Goal: Information Seeking & Learning: Learn about a topic

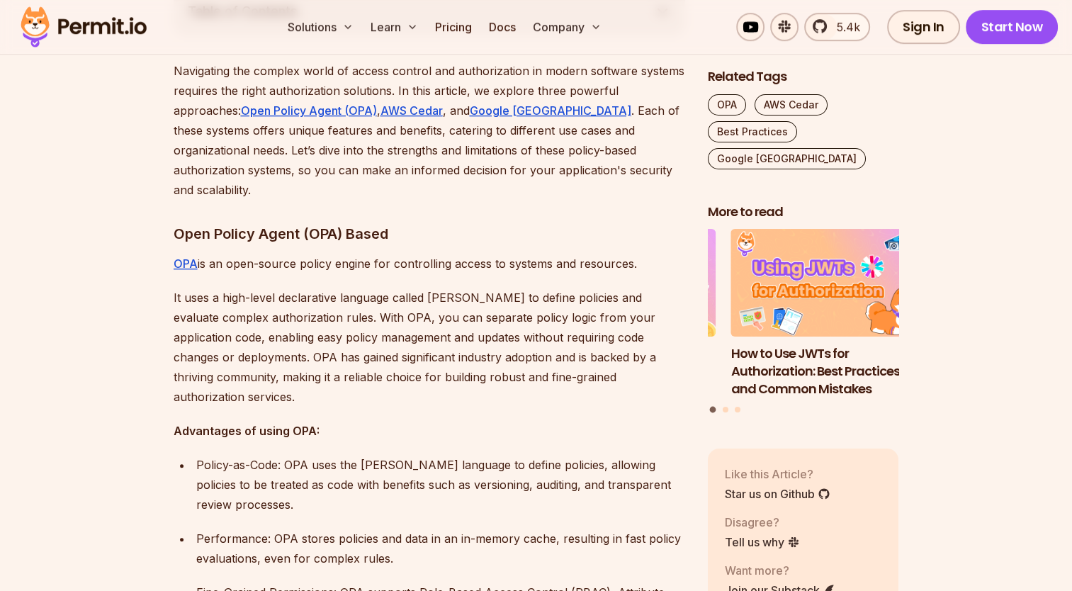
click at [477, 254] on p "OPA is an open-source policy engine for controlling access to systems and resou…" at bounding box center [429, 264] width 511 height 20
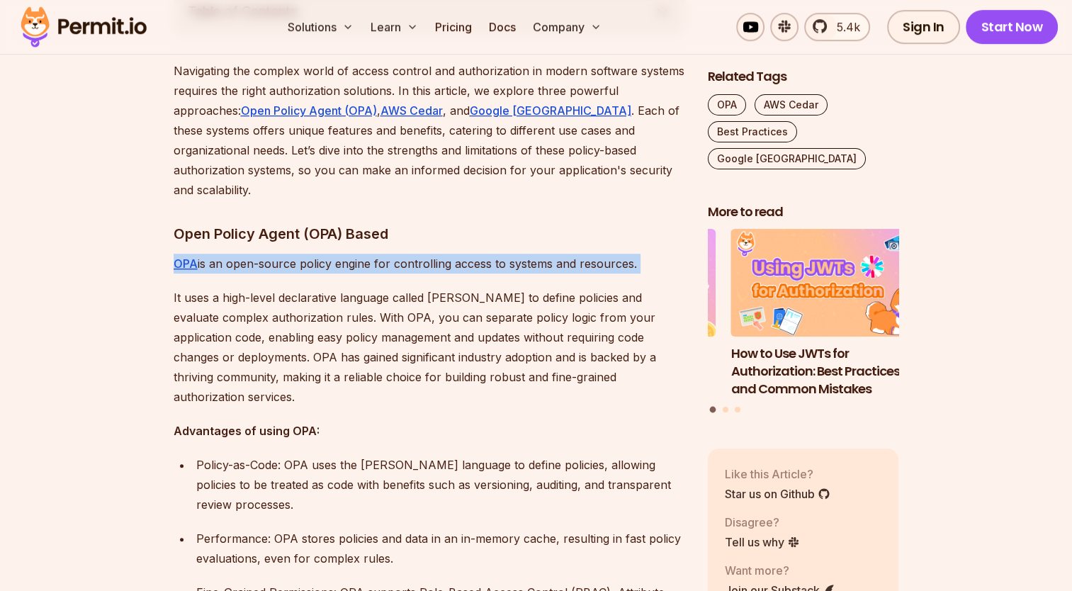
drag, startPoint x: 0, startPoint y: 0, endPoint x: 477, endPoint y: 250, distance: 538.3
click at [477, 254] on p "OPA is an open-source policy engine for controlling access to systems and resou…" at bounding box center [429, 264] width 511 height 20
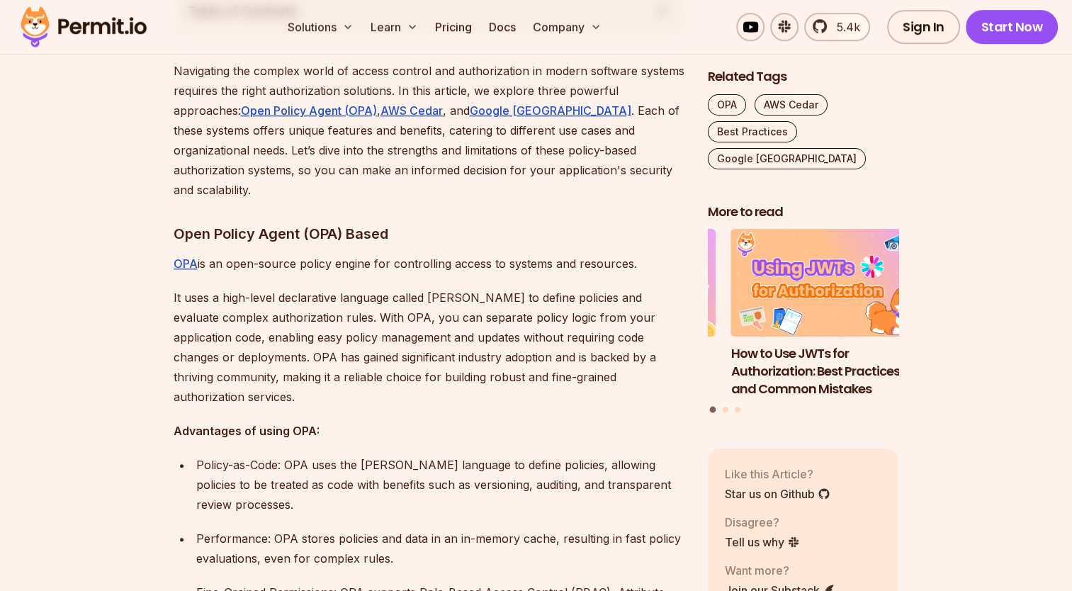
drag, startPoint x: 477, startPoint y: 250, endPoint x: 443, endPoint y: 329, distance: 85.4
click at [443, 329] on p "It uses a high-level declarative language called [PERSON_NAME] to define polici…" at bounding box center [429, 347] width 511 height 119
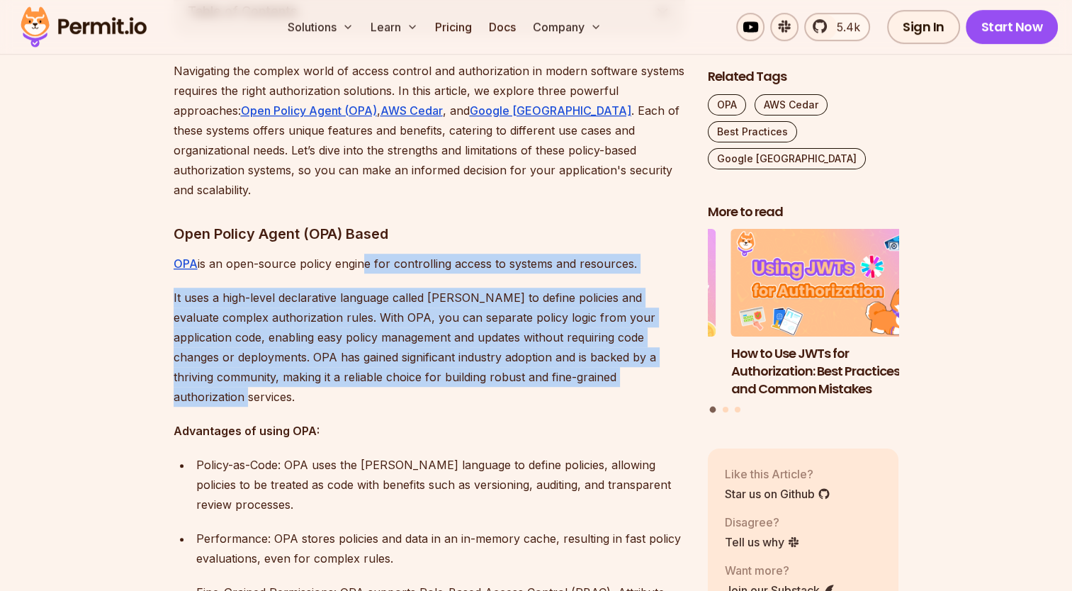
drag, startPoint x: 398, startPoint y: 373, endPoint x: 360, endPoint y: 243, distance: 135.1
drag, startPoint x: 360, startPoint y: 243, endPoint x: 442, endPoint y: 297, distance: 98.2
click at [440, 297] on p "It uses a high-level declarative language called [PERSON_NAME] to define polici…" at bounding box center [429, 347] width 511 height 119
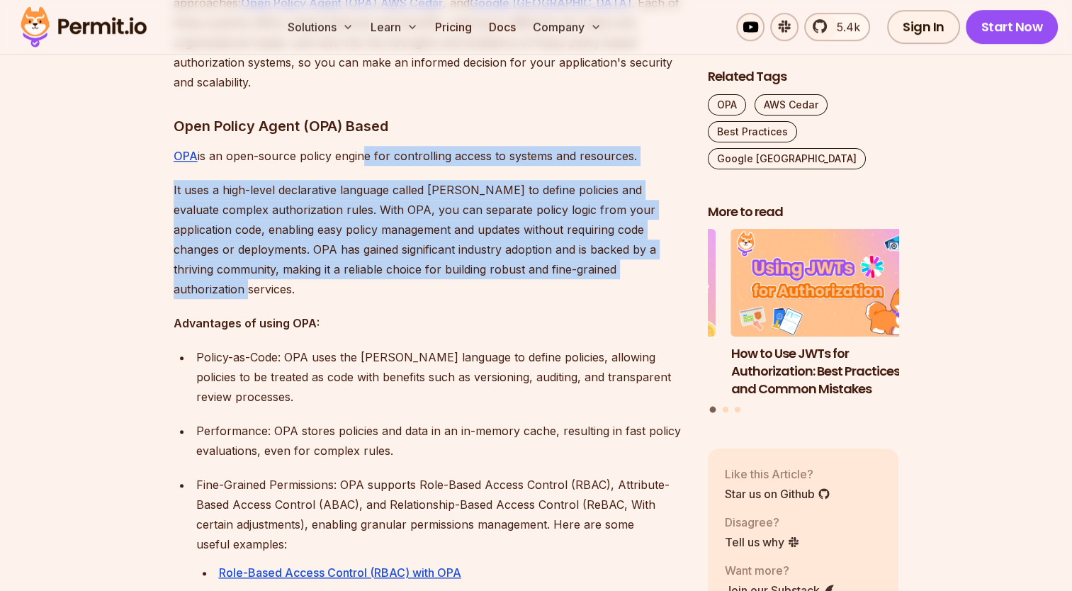
scroll to position [992, 0]
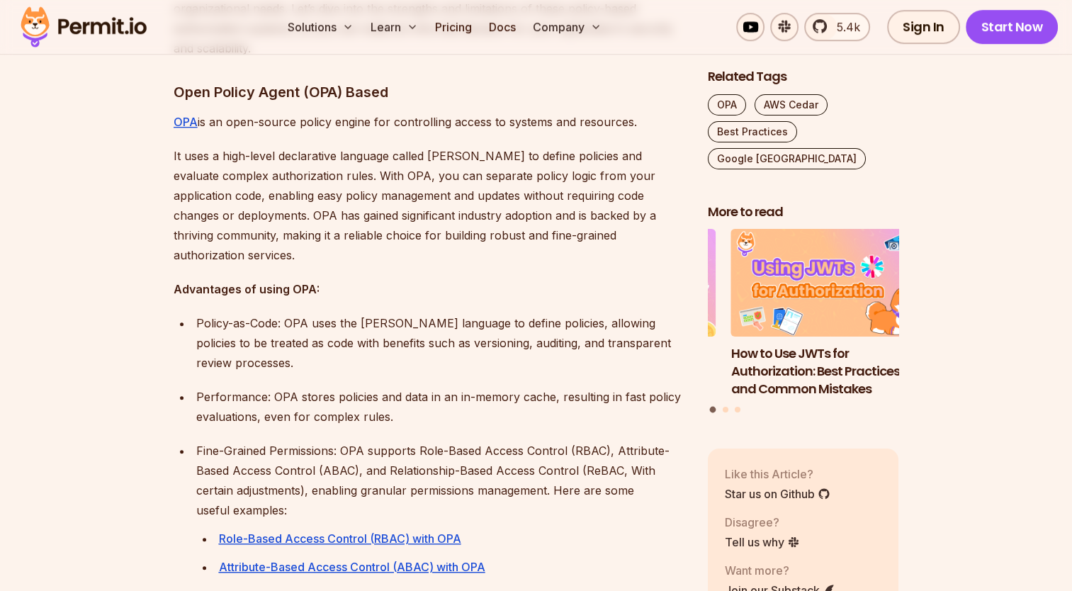
click at [312, 313] on p "Policy-as-Code: OPA uses the [PERSON_NAME] language to define policies, allowin…" at bounding box center [440, 342] width 489 height 59
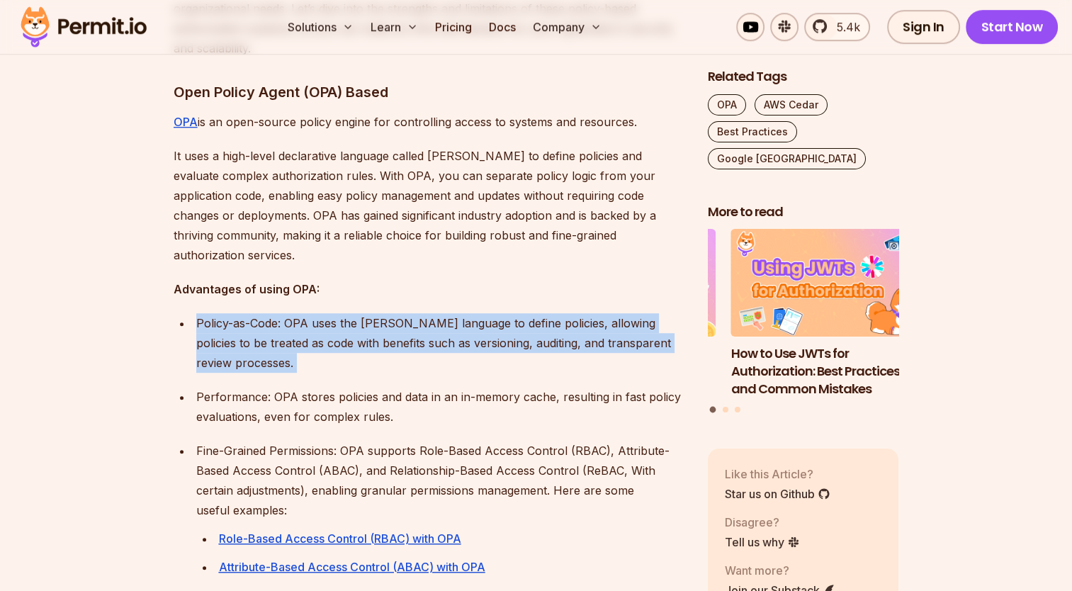
click at [312, 313] on p "Policy-as-Code: OPA uses the [PERSON_NAME] language to define policies, allowin…" at bounding box center [440, 342] width 489 height 59
drag, startPoint x: 312, startPoint y: 300, endPoint x: 482, endPoint y: 345, distance: 175.9
click at [482, 347] on p "Policy-as-Code: OPA uses the [PERSON_NAME] language to define policies, allowin…" at bounding box center [440, 342] width 489 height 59
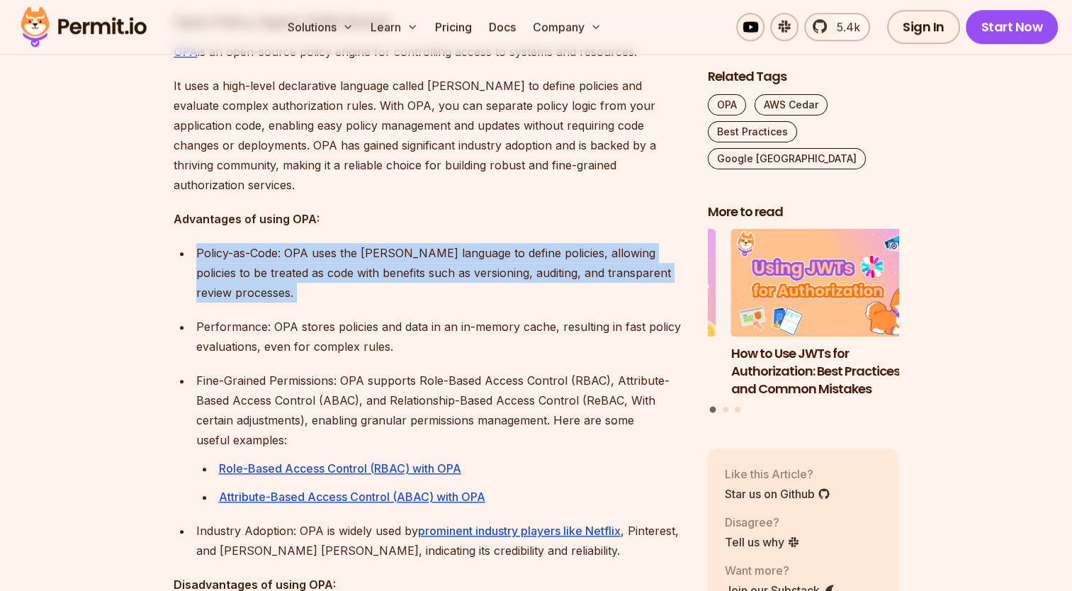
scroll to position [1062, 0]
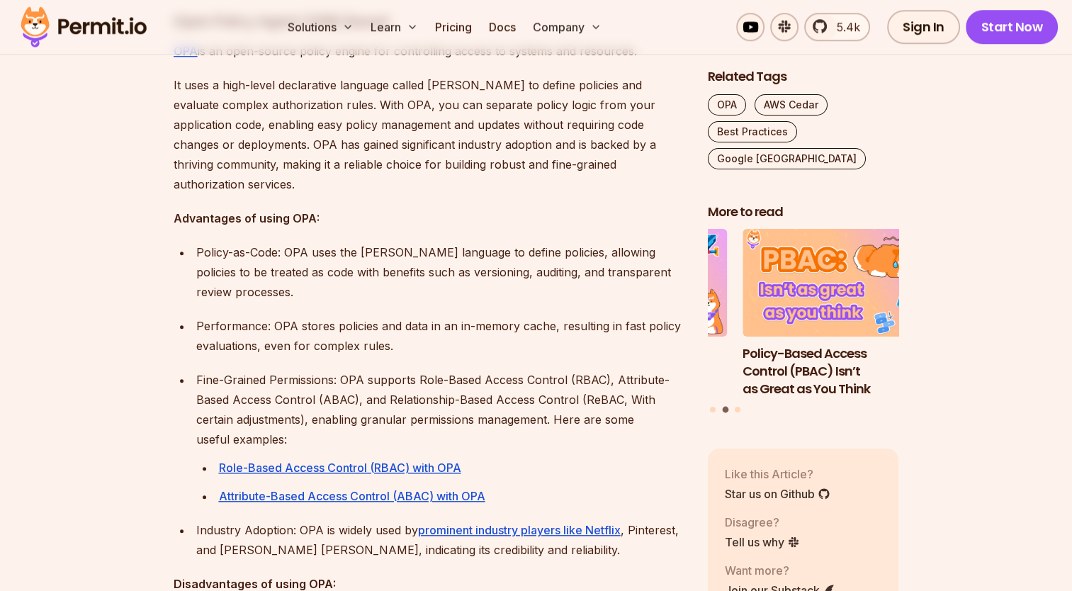
click at [477, 330] on p "Performance: OPA stores policies and data in an in-memory cache, resulting in f…" at bounding box center [440, 336] width 489 height 40
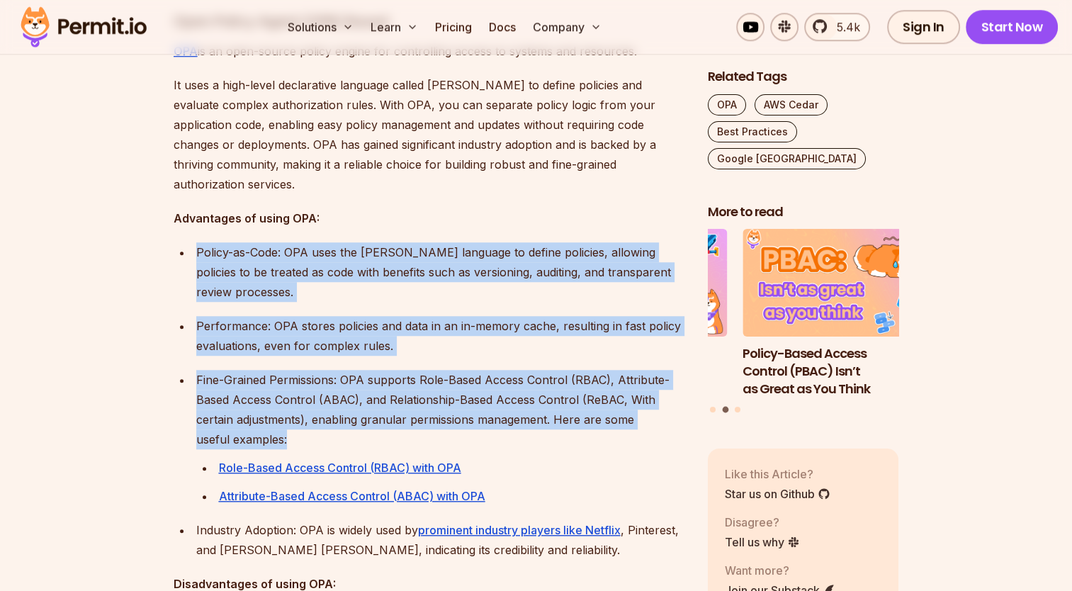
drag, startPoint x: 521, startPoint y: 436, endPoint x: 495, endPoint y: 206, distance: 231.0
click at [558, 254] on p "Policy-as-Code: OPA uses the [PERSON_NAME] language to define policies, allowin…" at bounding box center [440, 271] width 489 height 59
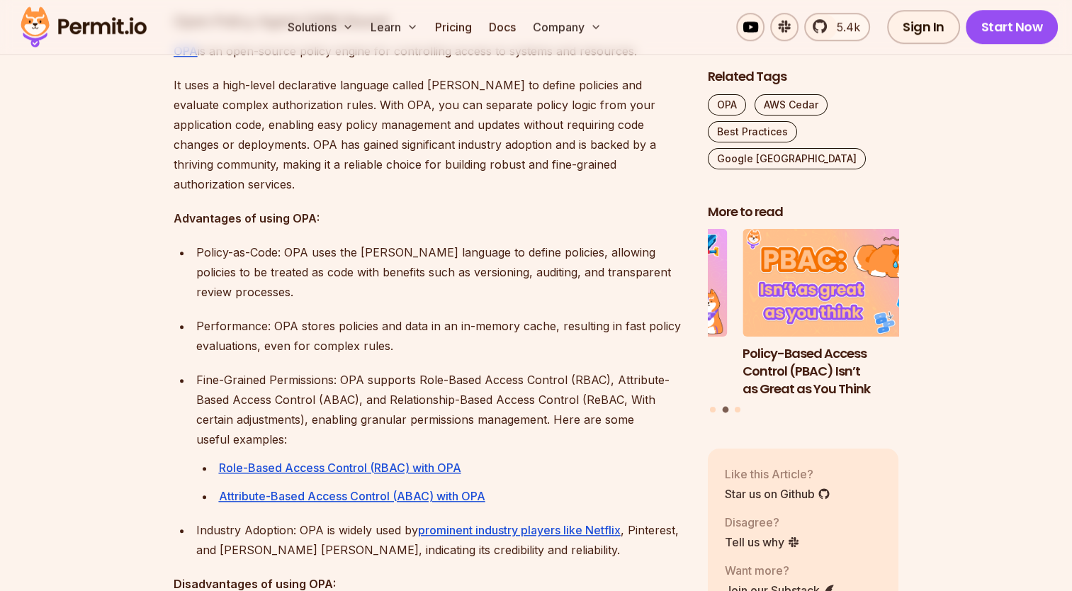
click at [567, 270] on p "Policy-as-Code: OPA uses the [PERSON_NAME] language to define policies, allowin…" at bounding box center [440, 271] width 489 height 59
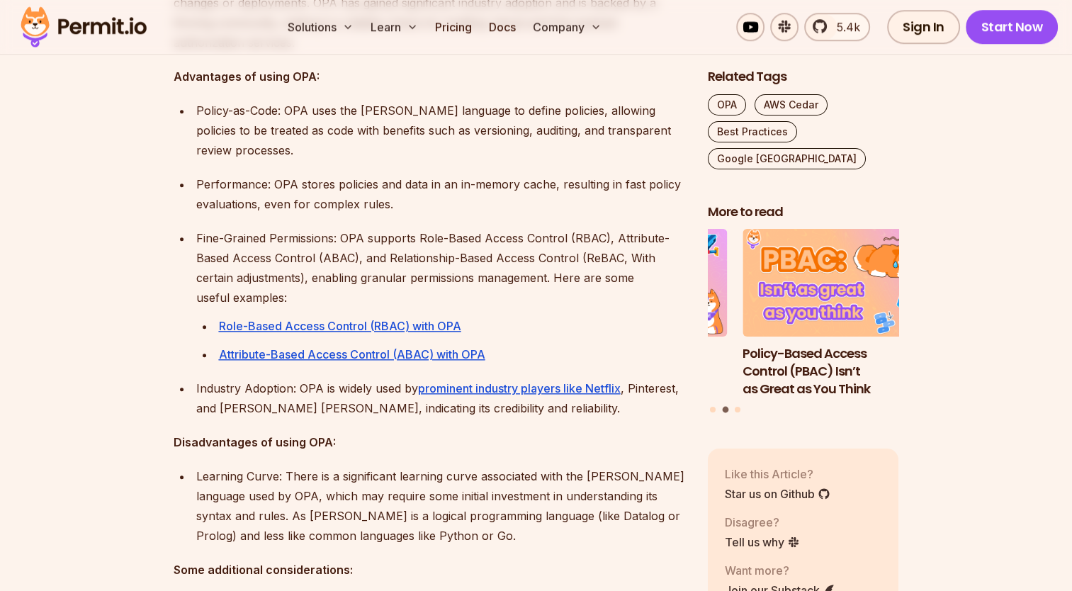
click at [569, 316] on p "Role-Based Access Control (RBAC) with OPA" at bounding box center [452, 326] width 466 height 20
drag, startPoint x: 506, startPoint y: 330, endPoint x: 506, endPoint y: 274, distance: 56.0
click at [506, 274] on li "Fine-Grained Permissions: OPA supports Role-Based Access Control (RBAC), Attrib…" at bounding box center [438, 296] width 493 height 136
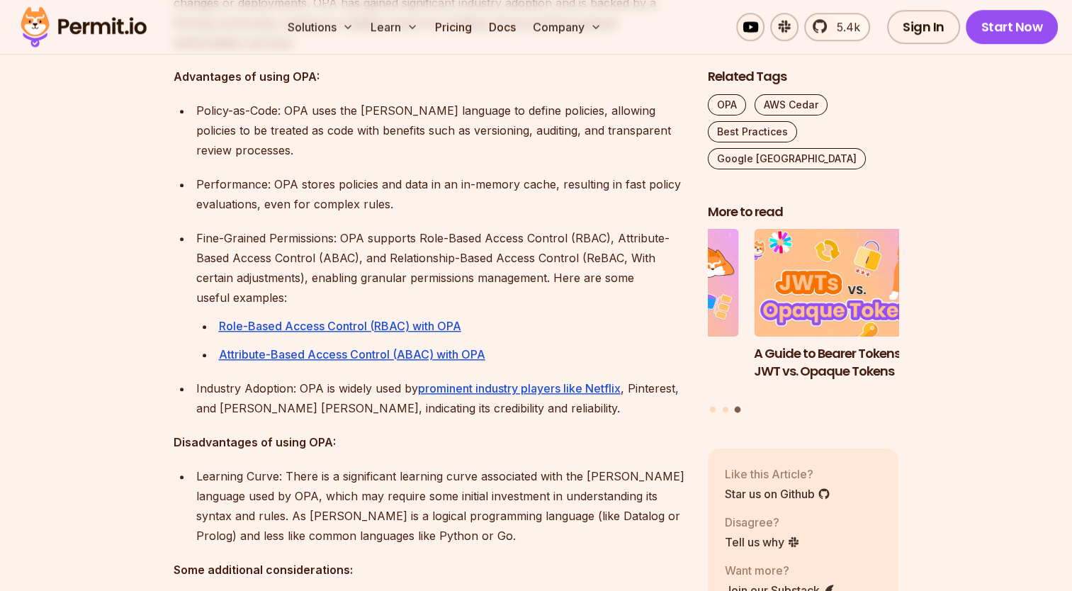
drag, startPoint x: 506, startPoint y: 274, endPoint x: 587, endPoint y: 319, distance: 92.9
click at [587, 319] on ul "Role-Based Access Control (RBAC) with OPA Attribute-Based Access Control (ABAC)…" at bounding box center [440, 340] width 489 height 48
click at [606, 289] on li "Fine-Grained Permissions: OPA supports Role-Based Access Control (RBAC), Attrib…" at bounding box center [438, 296] width 493 height 136
drag, startPoint x: 606, startPoint y: 289, endPoint x: 541, endPoint y: 282, distance: 65.5
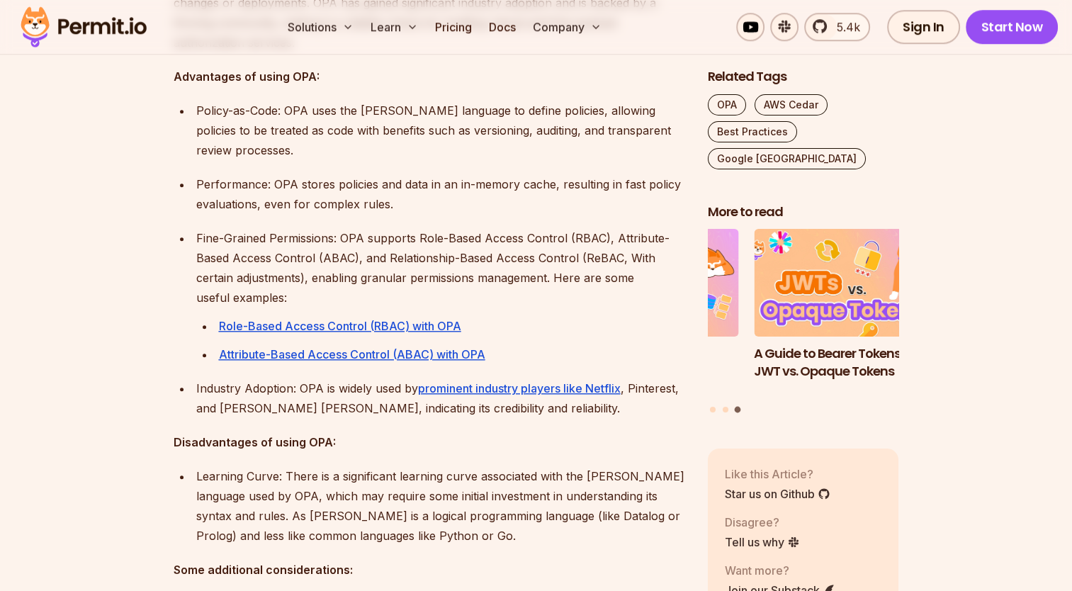
click at [539, 279] on p "Fine-Grained Permissions: OPA supports Role-Based Access Control (RBAC), Attrib…" at bounding box center [440, 267] width 489 height 79
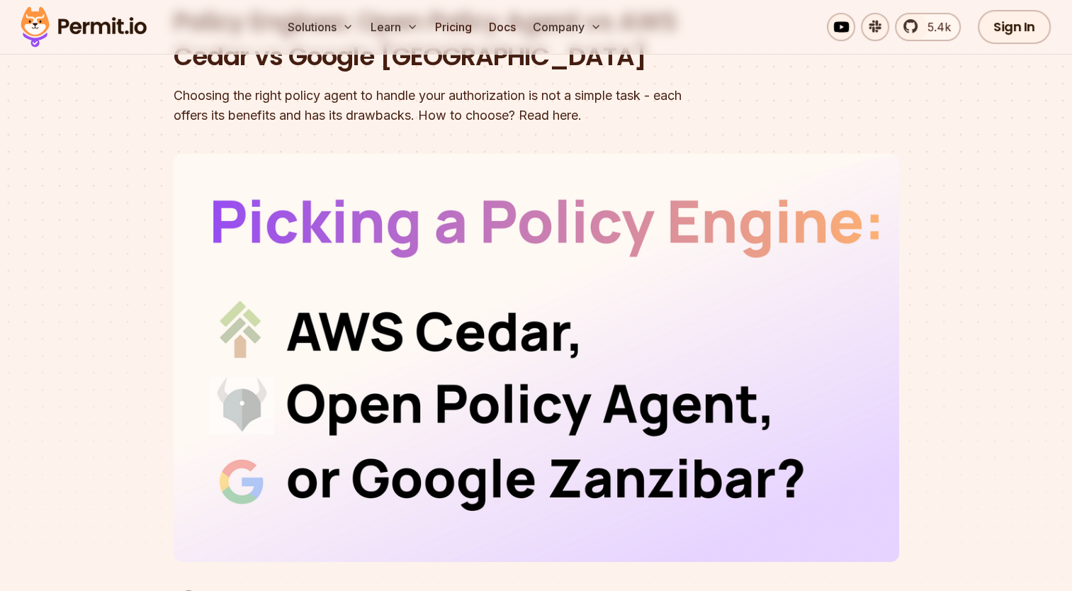
scroll to position [0, 0]
